Goal: Obtain resource: Download file/media

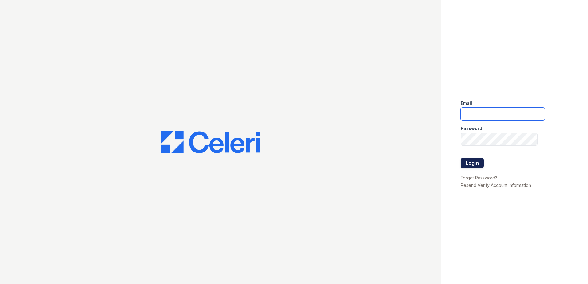
type input "dwallace@willowbridgepc.com"
click at [470, 163] on button "Login" at bounding box center [472, 163] width 23 height 10
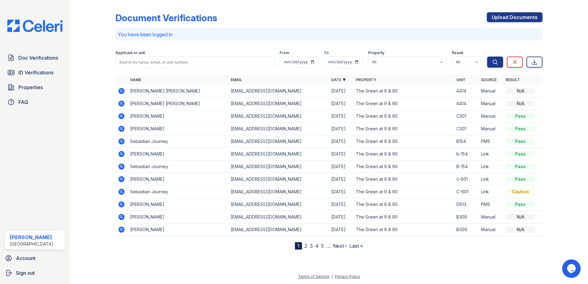
click at [121, 117] on icon at bounding box center [121, 116] width 7 height 7
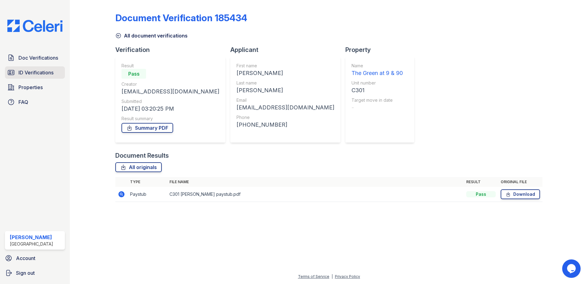
click at [41, 76] on span "ID Verifications" at bounding box center [35, 72] width 35 height 7
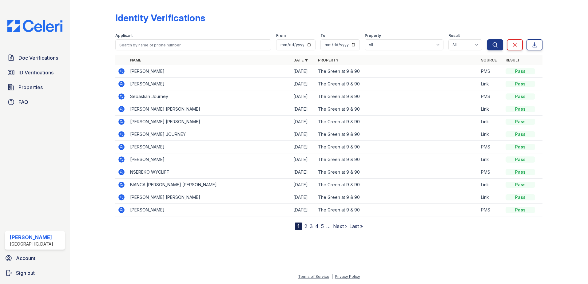
click at [120, 71] on icon at bounding box center [121, 71] width 6 height 6
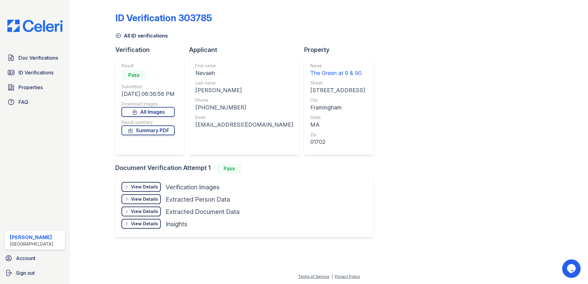
click at [153, 187] on div "View Details" at bounding box center [144, 187] width 27 height 6
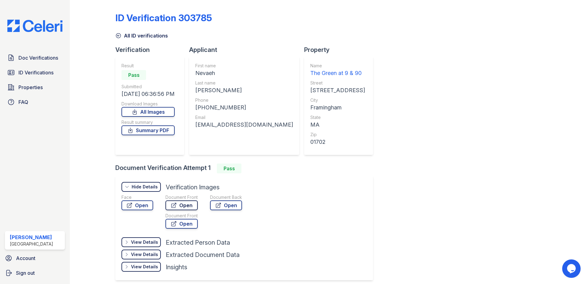
click at [179, 205] on link "Open" at bounding box center [182, 206] width 32 height 10
click at [141, 204] on link "Open" at bounding box center [138, 206] width 32 height 10
click at [37, 59] on span "Doc Verifications" at bounding box center [38, 57] width 40 height 7
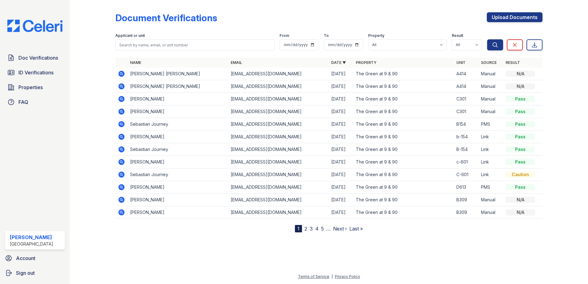
click at [121, 99] on icon at bounding box center [121, 99] width 2 height 2
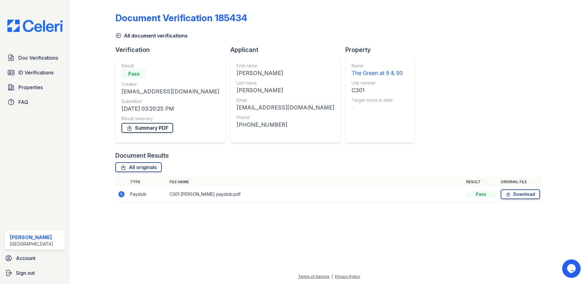
click at [158, 126] on link "Summary PDF" at bounding box center [148, 128] width 52 height 10
click at [41, 60] on span "Doc Verifications" at bounding box center [38, 57] width 40 height 7
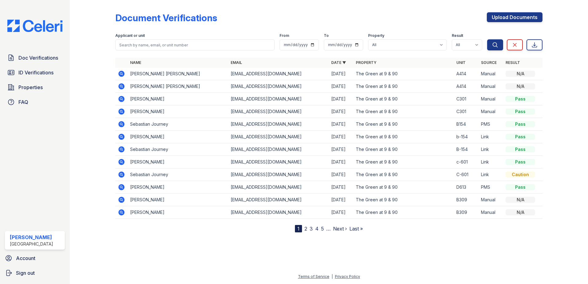
click at [123, 99] on icon at bounding box center [121, 99] width 6 height 6
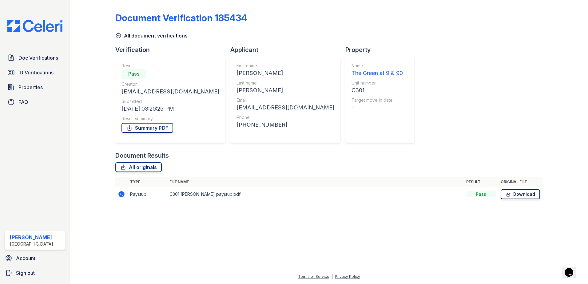
click at [513, 194] on link "Download" at bounding box center [520, 195] width 39 height 10
click at [48, 61] on span "Doc Verifications" at bounding box center [38, 57] width 40 height 7
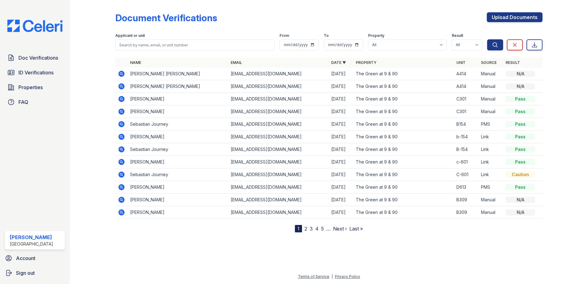
click at [122, 110] on icon at bounding box center [121, 112] width 6 height 6
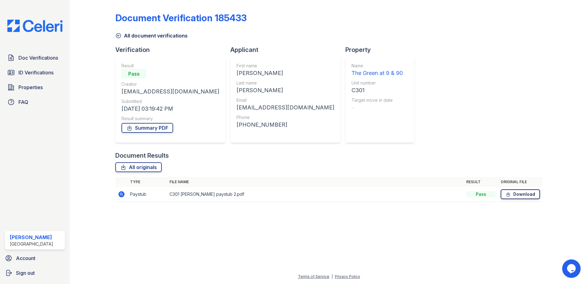
click at [529, 196] on link "Download" at bounding box center [520, 195] width 39 height 10
